Goal: Navigation & Orientation: Understand site structure

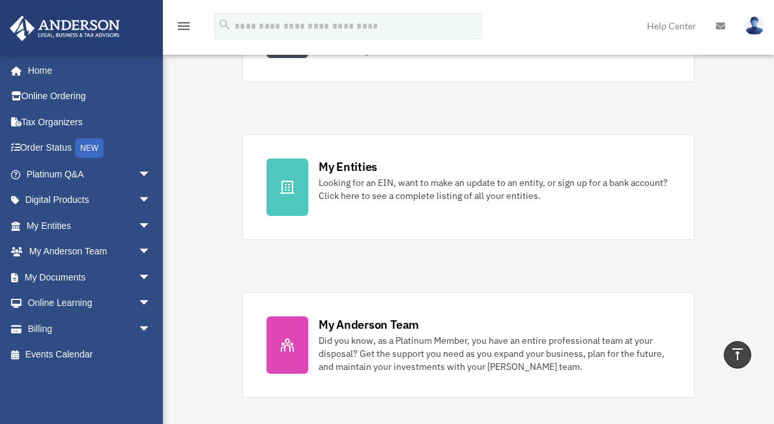
scroll to position [347, 0]
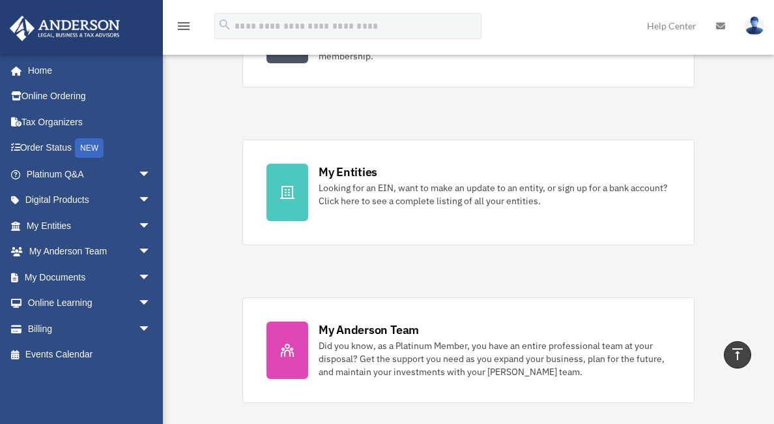
click at [356, 174] on div "My Entities" at bounding box center [348, 172] width 59 height 16
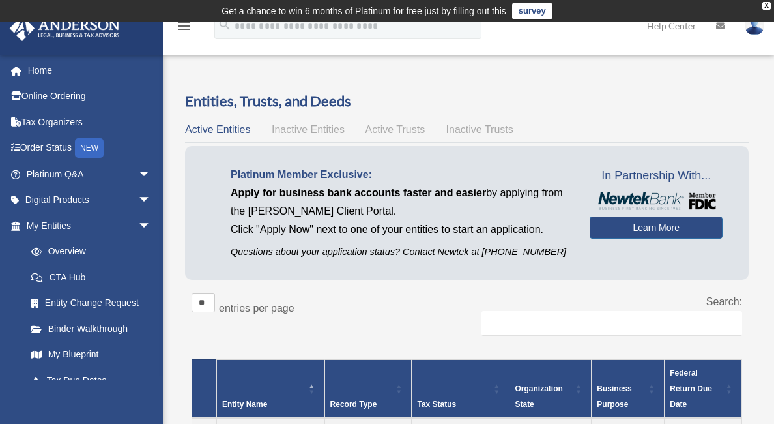
click at [35, 147] on link "Order Status NEW" at bounding box center [90, 148] width 162 height 27
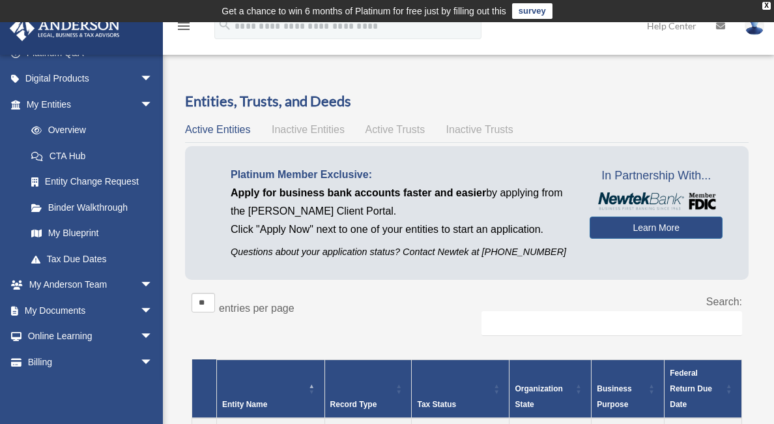
scroll to position [144, 0]
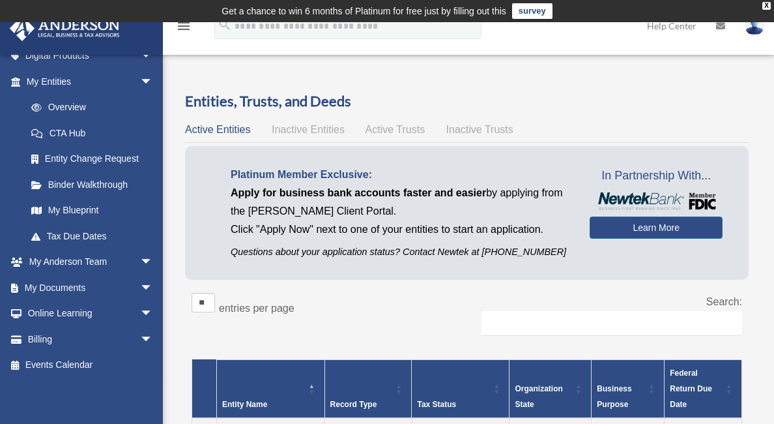
click at [46, 337] on link "Billing arrow_drop_down" at bounding box center [91, 339] width 164 height 26
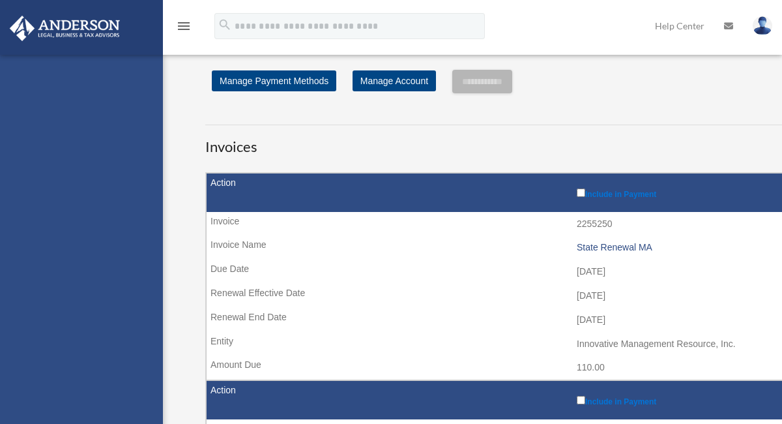
click at [141, 335] on div "[EMAIL_ADDRESS][DOMAIN_NAME] Sign Out [EMAIL_ADDRESS][DOMAIN_NAME] Home Online …" at bounding box center [81, 267] width 163 height 424
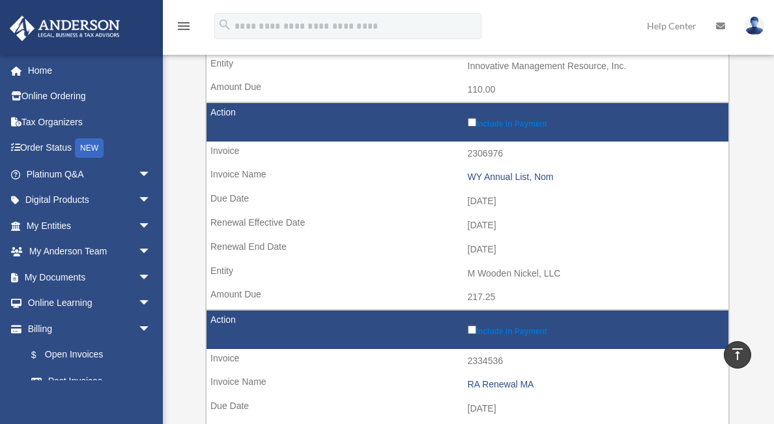
scroll to position [347, 0]
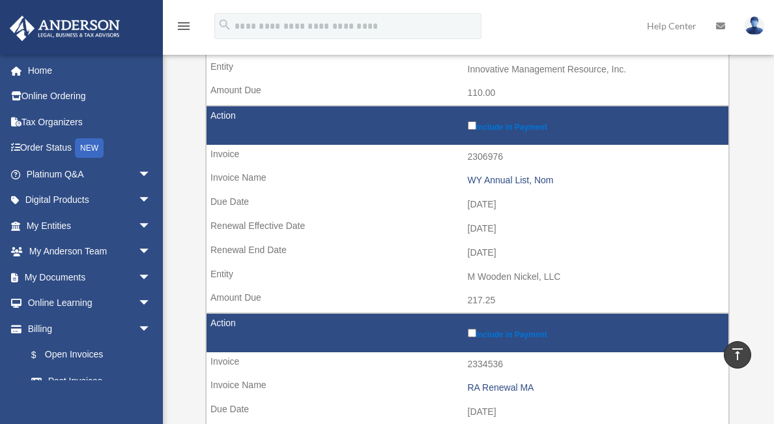
click at [42, 73] on link "Home" at bounding box center [90, 70] width 162 height 26
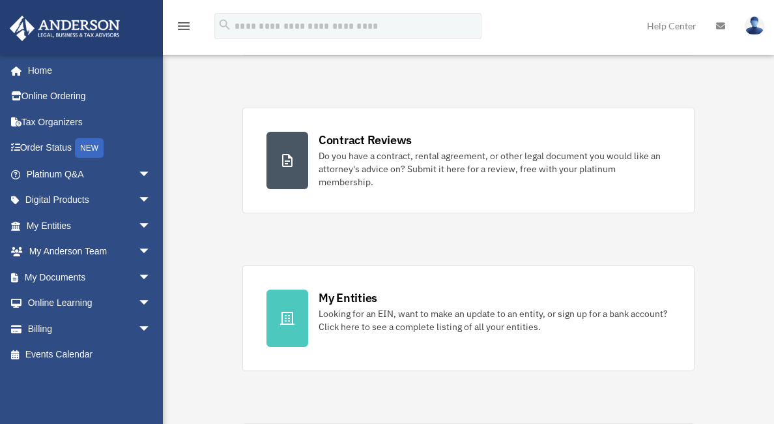
scroll to position [261, 0]
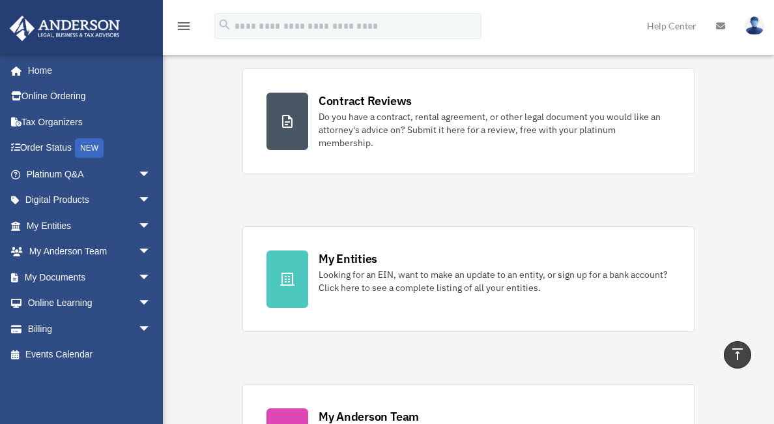
click at [33, 252] on link "My Anderson Team arrow_drop_down" at bounding box center [90, 252] width 162 height 26
